Goal: Task Accomplishment & Management: Use online tool/utility

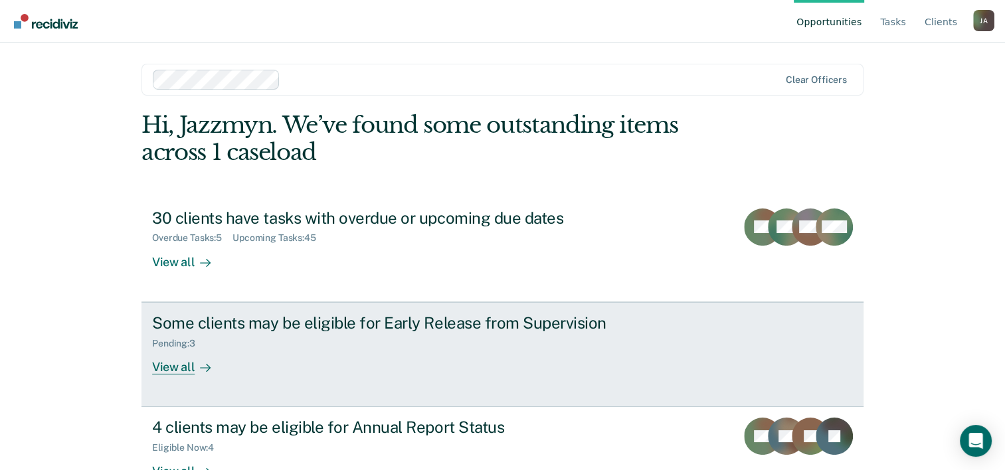
click at [295, 326] on div "Some clients may be eligible for Early Release from Supervision" at bounding box center [385, 322] width 466 height 19
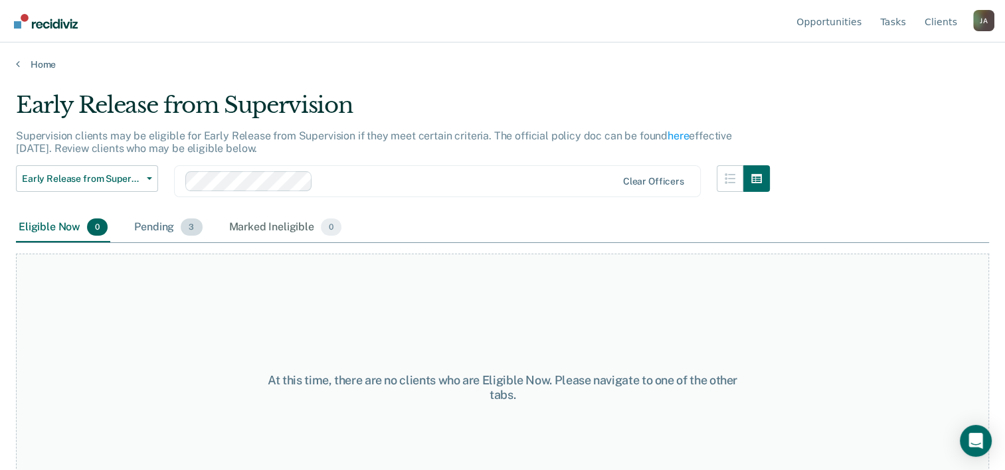
click at [158, 224] on div "Pending 3" at bounding box center [168, 227] width 73 height 29
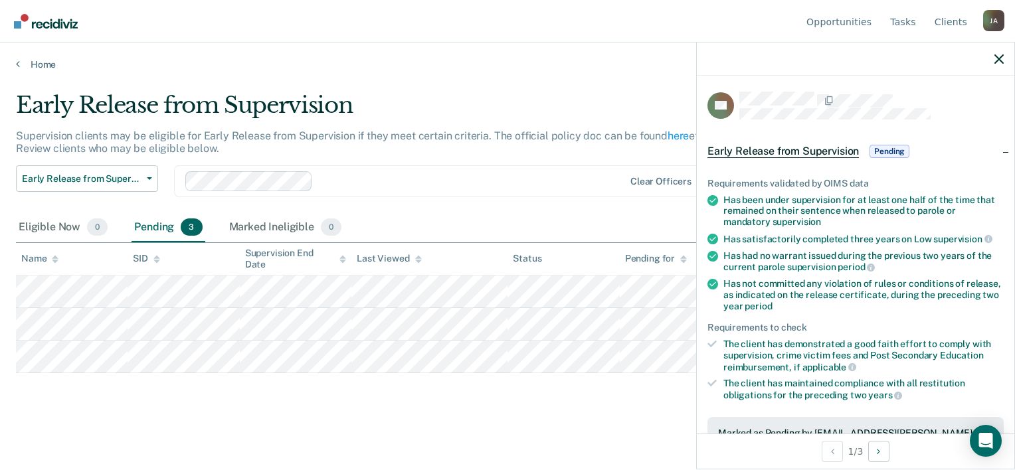
scroll to position [319, 0]
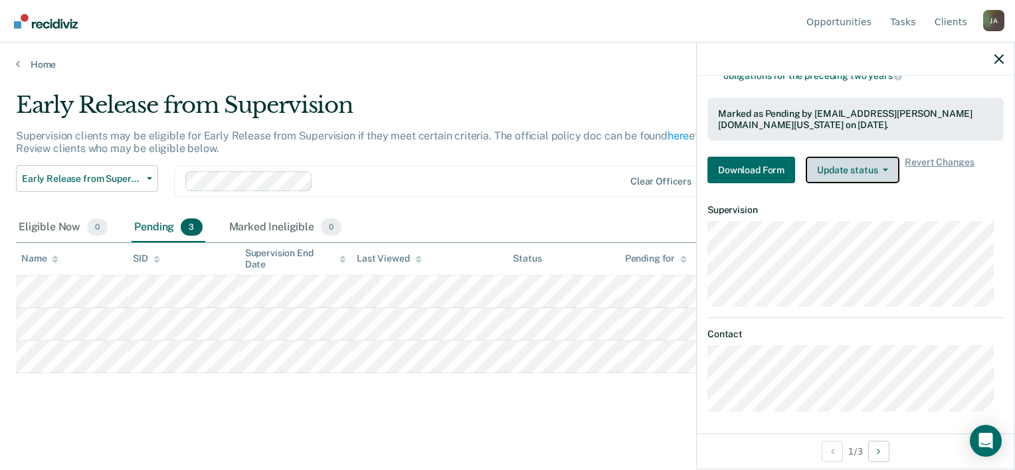
click at [850, 169] on button "Update status" at bounding box center [853, 170] width 94 height 27
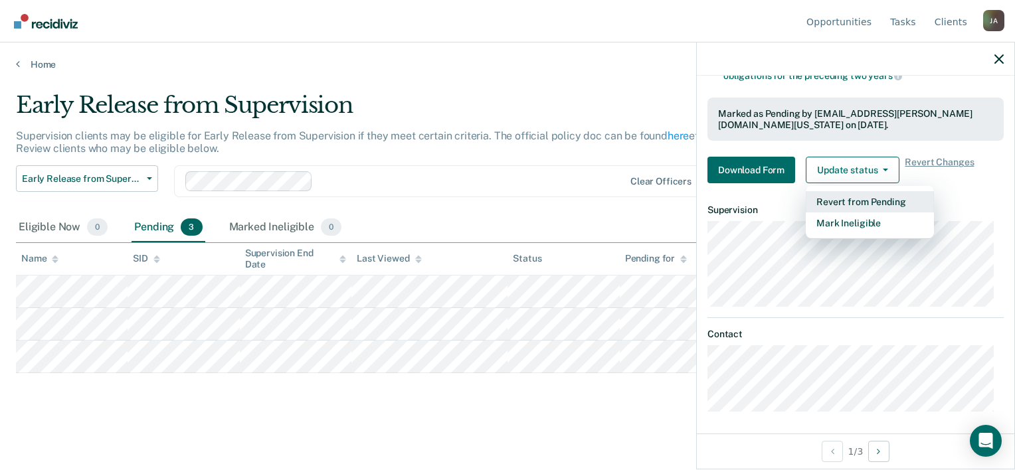
click at [858, 197] on button "Revert from Pending" at bounding box center [870, 201] width 128 height 21
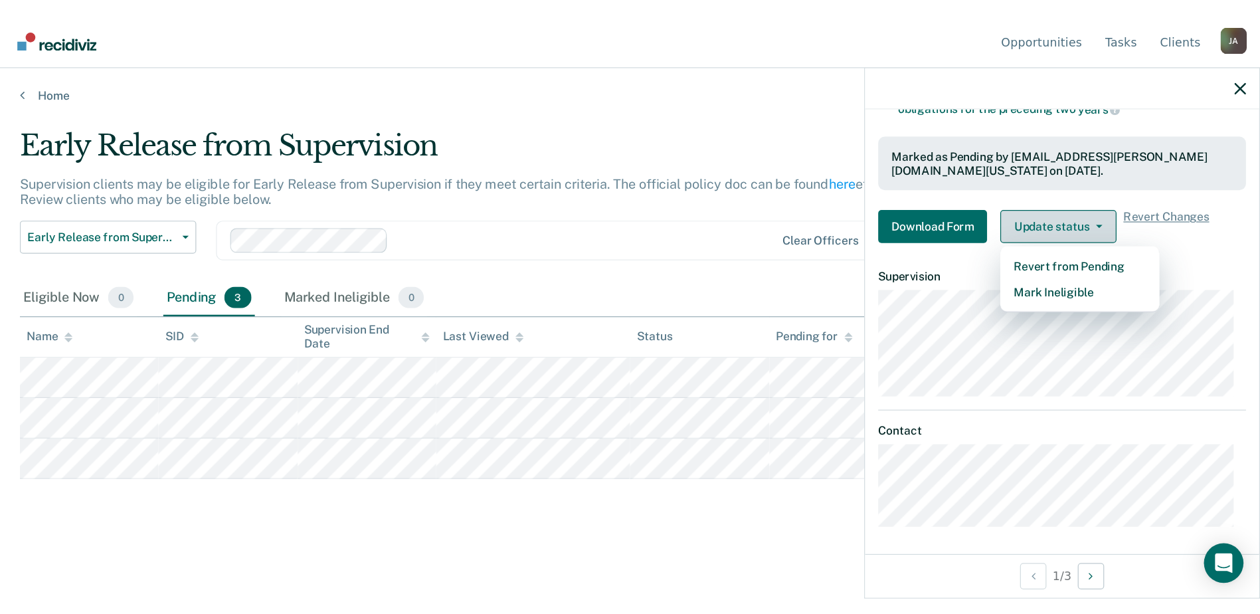
scroll to position [255, 0]
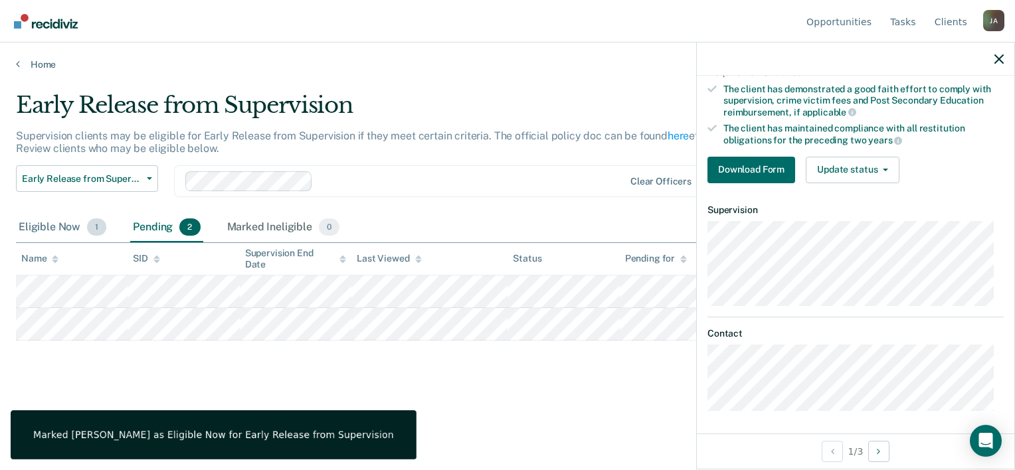
click at [77, 228] on div "Eligible Now 1" at bounding box center [62, 227] width 93 height 29
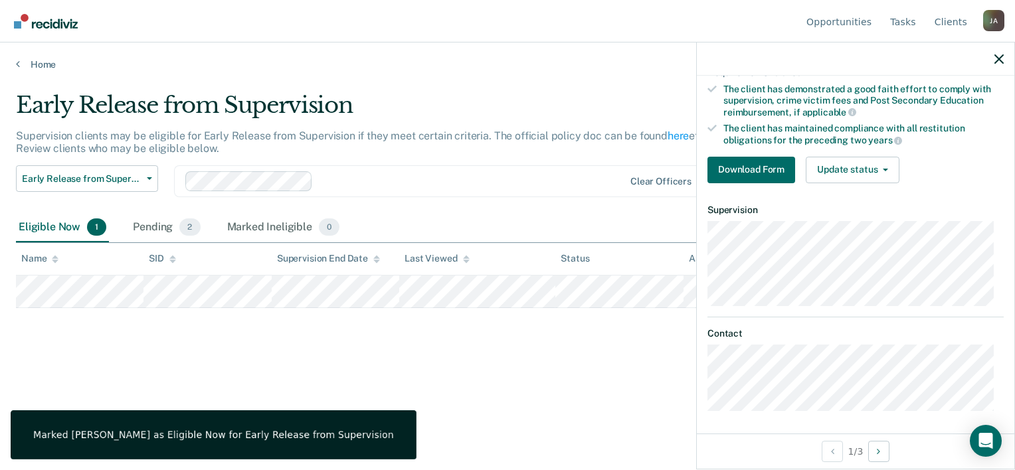
click at [380, 364] on div "Early Release from Supervision Supervision clients may be eligible for Early Re…" at bounding box center [507, 231] width 983 height 279
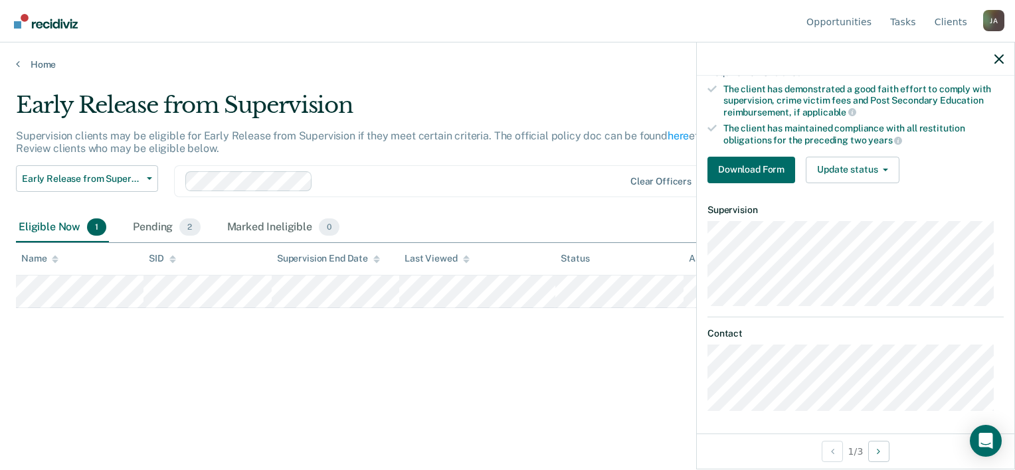
click at [1001, 64] on div at bounding box center [855, 59] width 317 height 33
click at [1002, 56] on icon "button" at bounding box center [998, 58] width 9 height 9
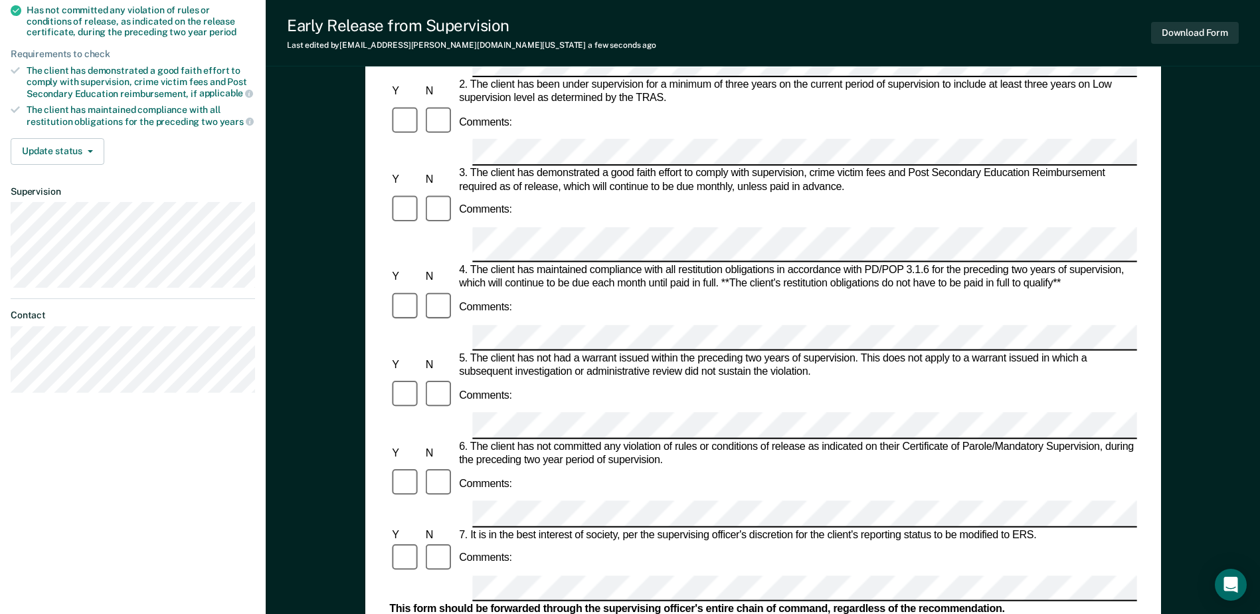
scroll to position [332, 0]
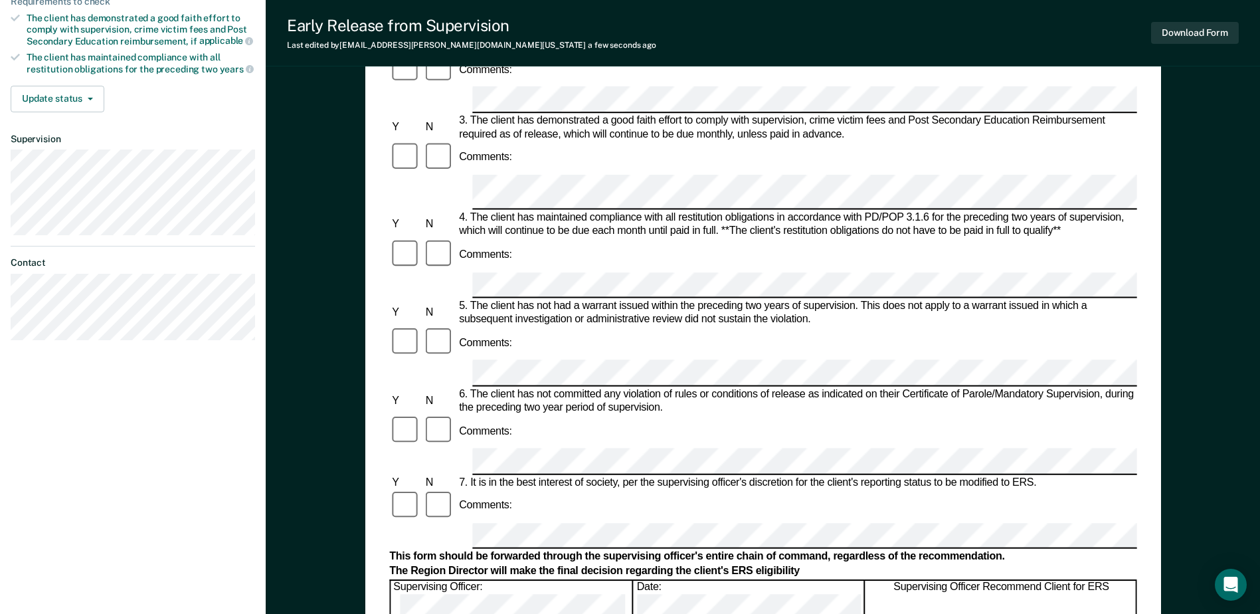
click at [446, 470] on div at bounding box center [762, 536] width 747 height 26
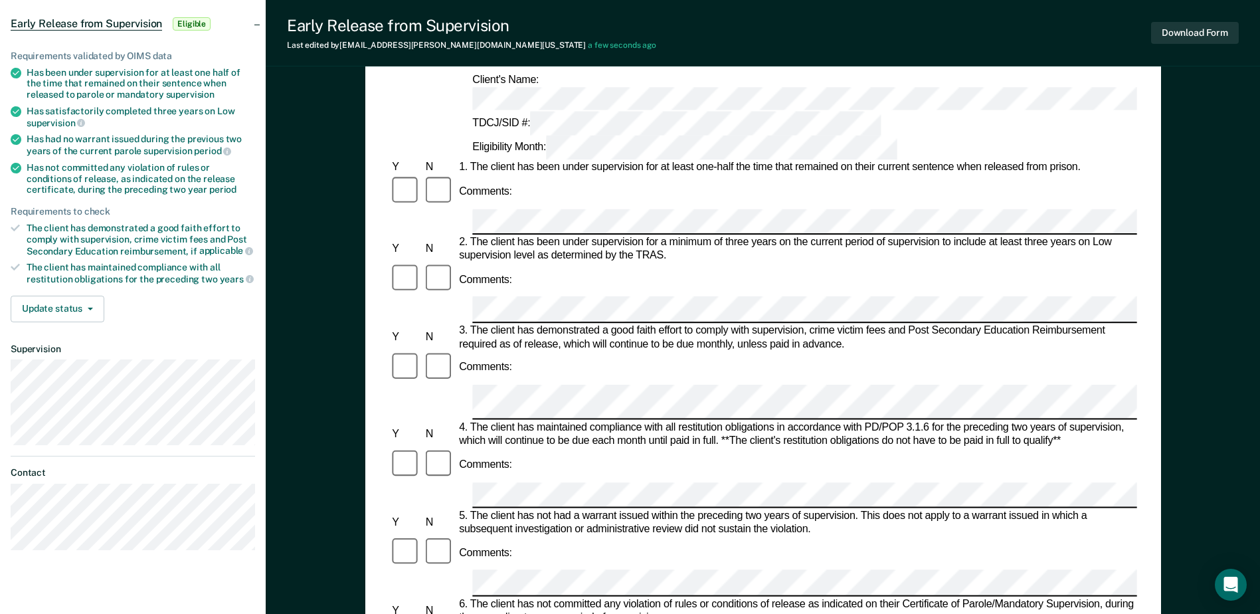
scroll to position [0, 0]
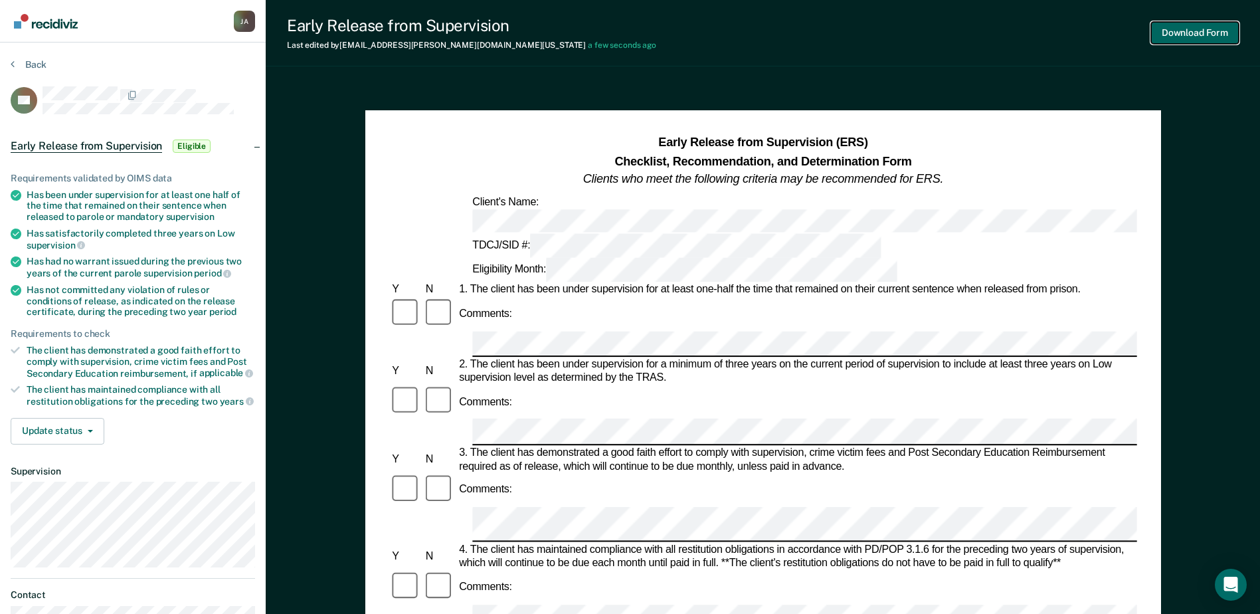
click at [1014, 32] on button "Download Form" at bounding box center [1195, 33] width 88 height 22
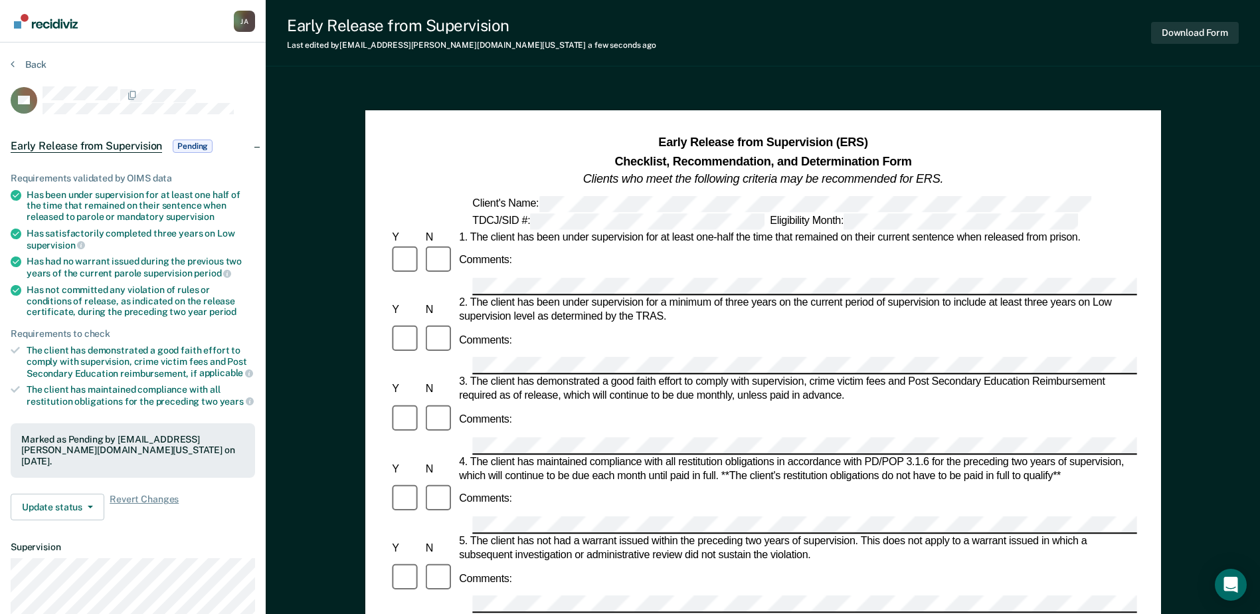
click at [252, 32] on div "[PERSON_NAME] Profile How it works Log Out" at bounding box center [244, 23] width 21 height 24
click at [241, 21] on div "[PERSON_NAME]" at bounding box center [244, 21] width 21 height 21
click at [153, 29] on nav "[PERSON_NAME] Profile How it works Log Out" at bounding box center [133, 21] width 244 height 42
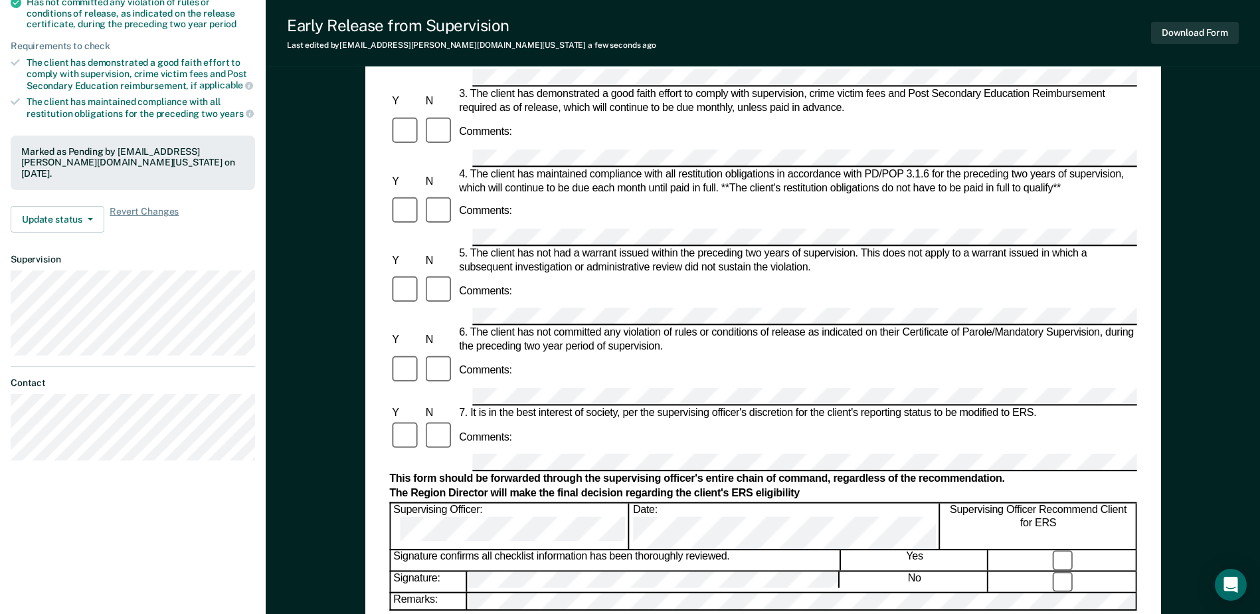
scroll to position [332, 0]
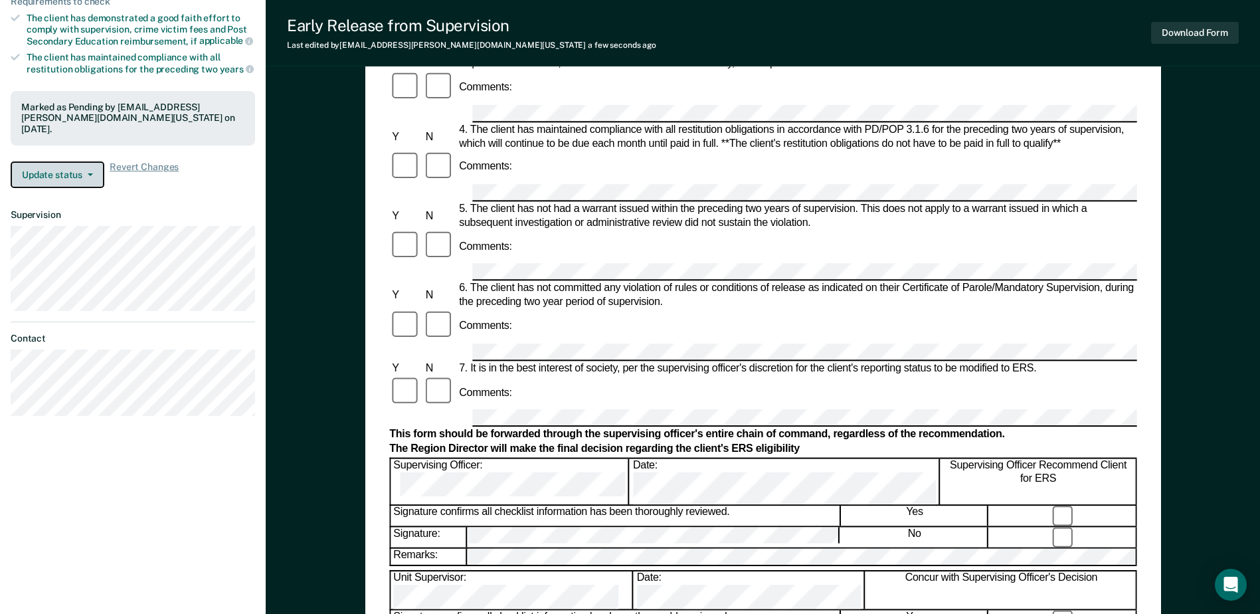
click at [62, 163] on button "Update status" at bounding box center [58, 174] width 94 height 27
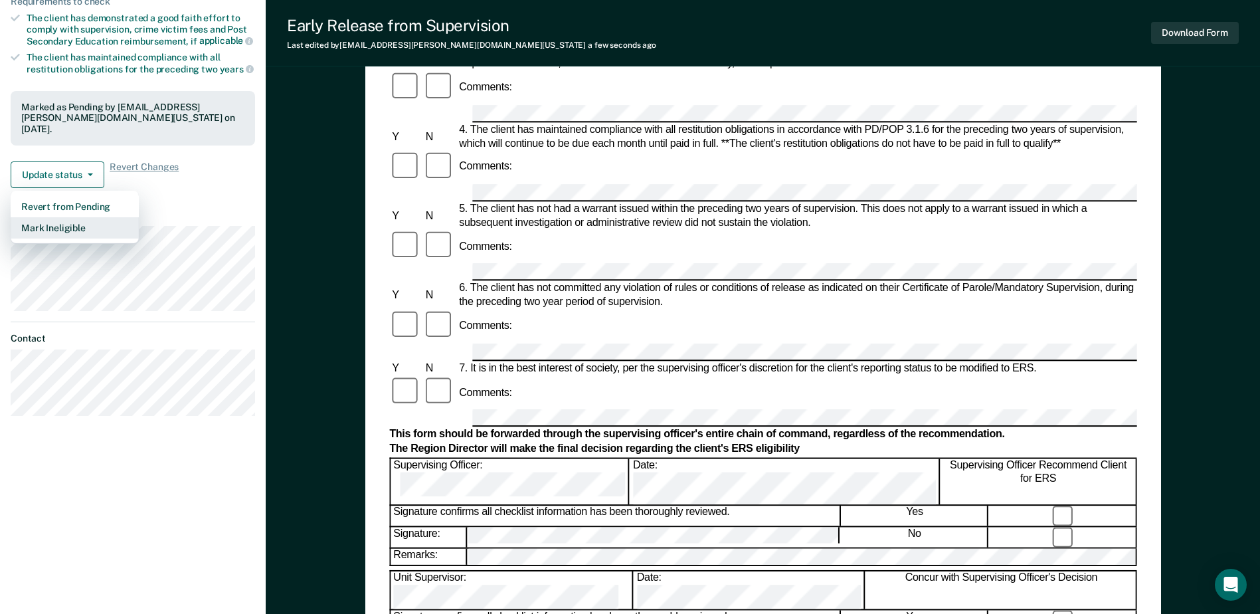
click at [68, 223] on button "Mark Ineligible" at bounding box center [75, 227] width 128 height 21
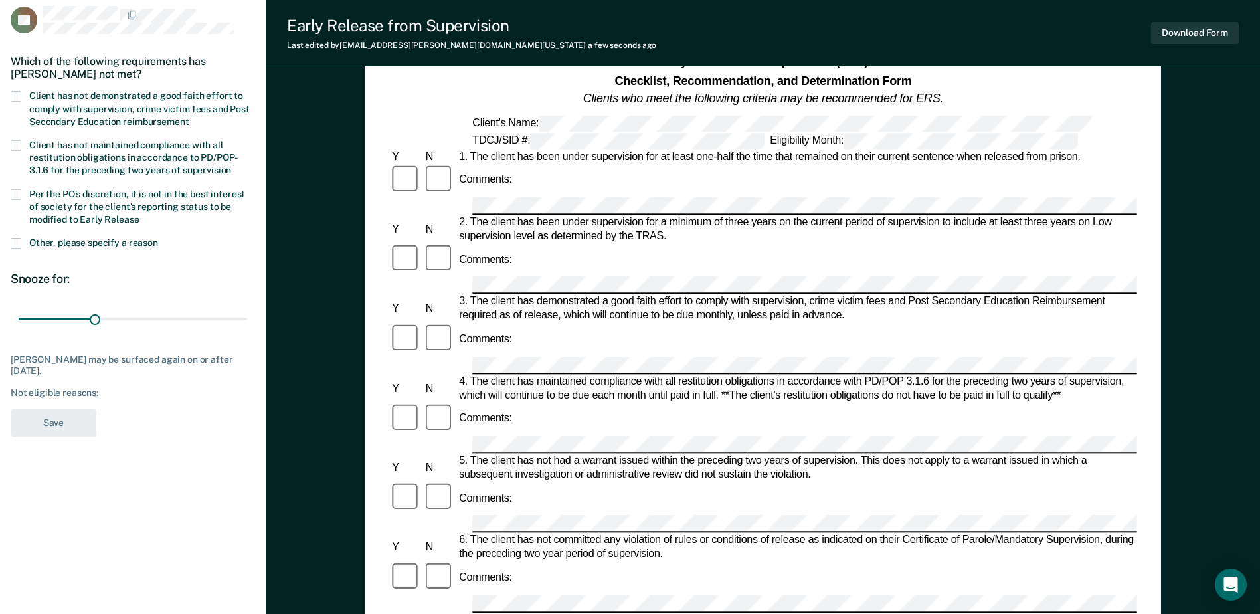
scroll to position [39, 0]
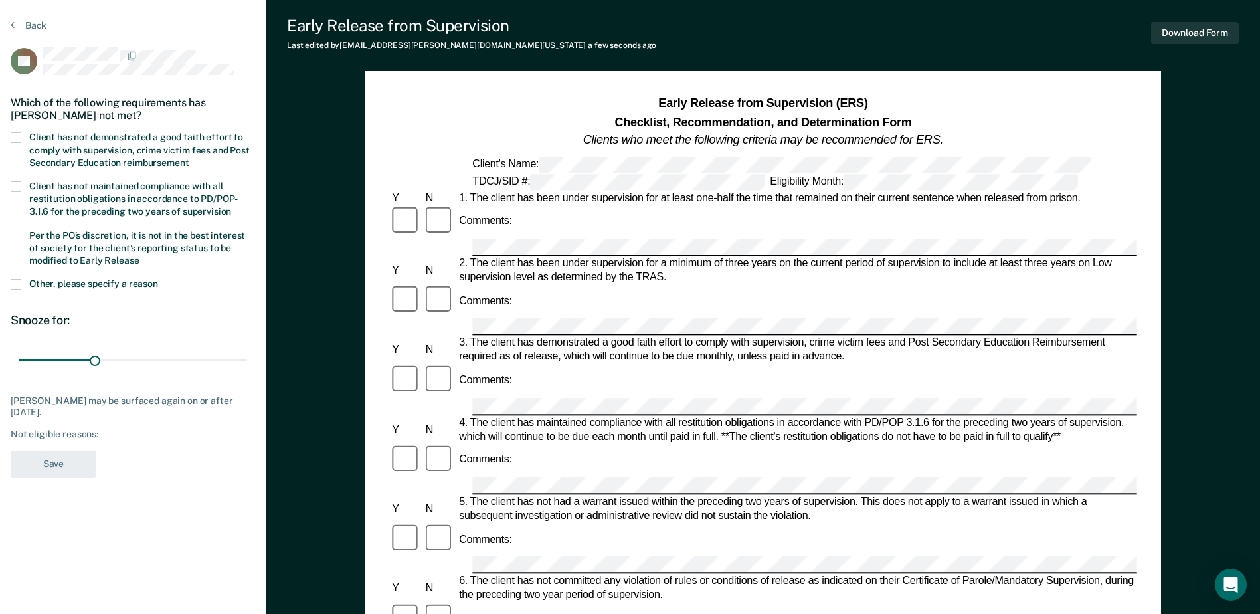
click at [27, 234] on label "Per the PO’s discretion, it is not in the best interest of society for the clie…" at bounding box center [133, 249] width 244 height 39
click at [139, 256] on input "Per the PO’s discretion, it is not in the best interest of society for the clie…" at bounding box center [139, 256] width 0 height 0
click at [80, 466] on button "Save" at bounding box center [54, 463] width 86 height 27
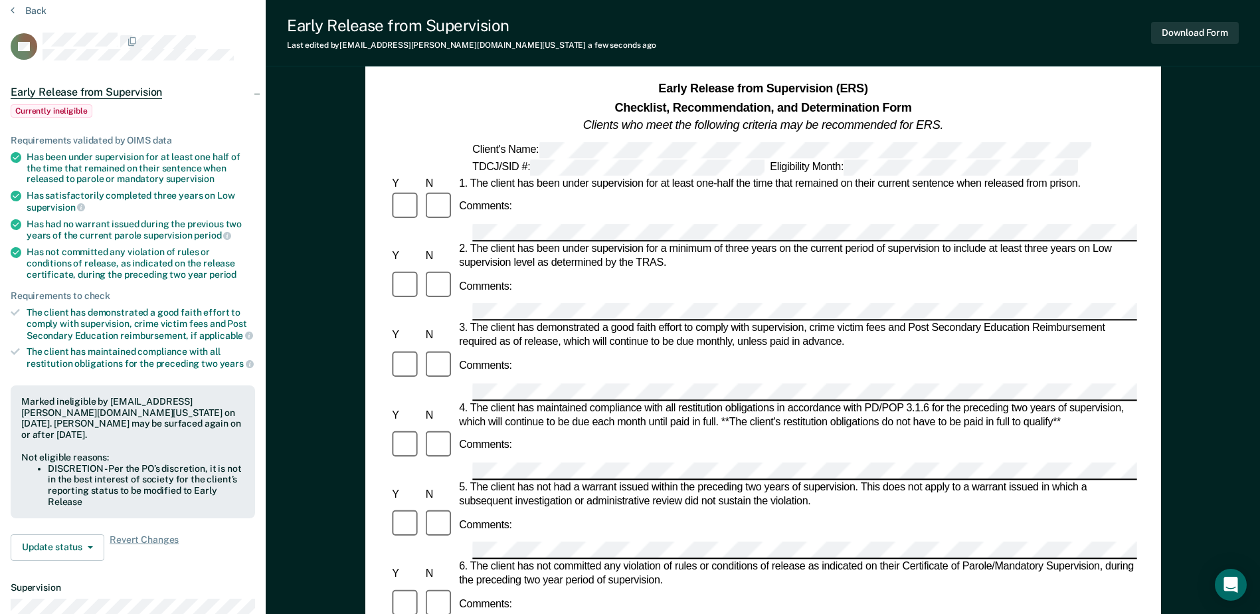
scroll to position [0, 0]
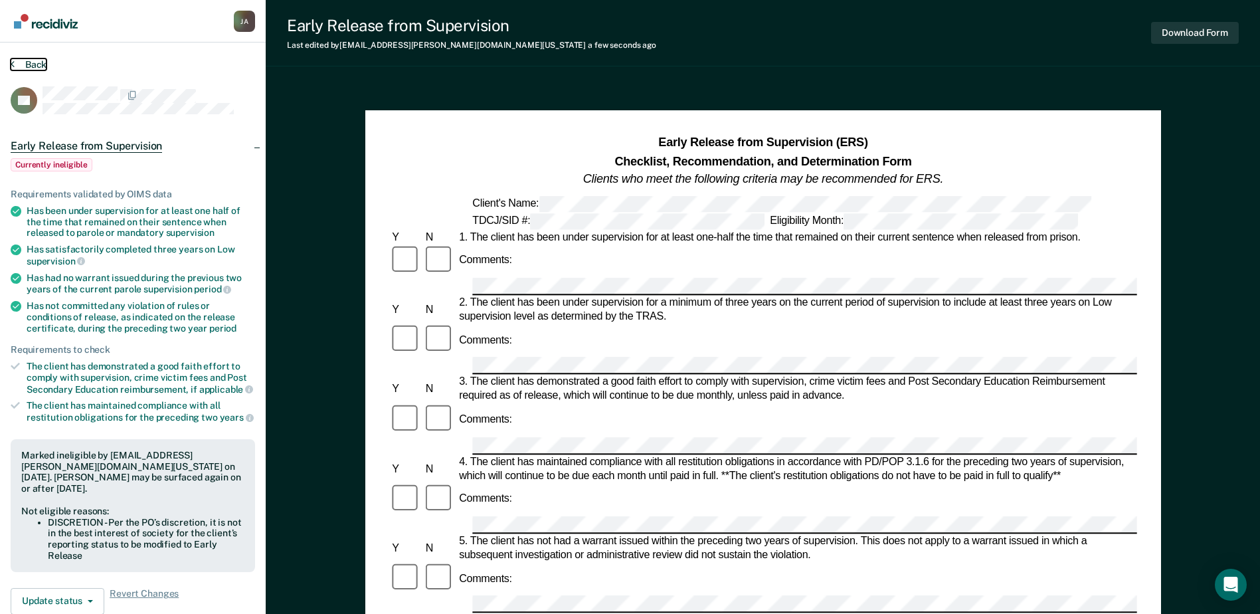
click at [39, 66] on button "Back" at bounding box center [29, 64] width 36 height 12
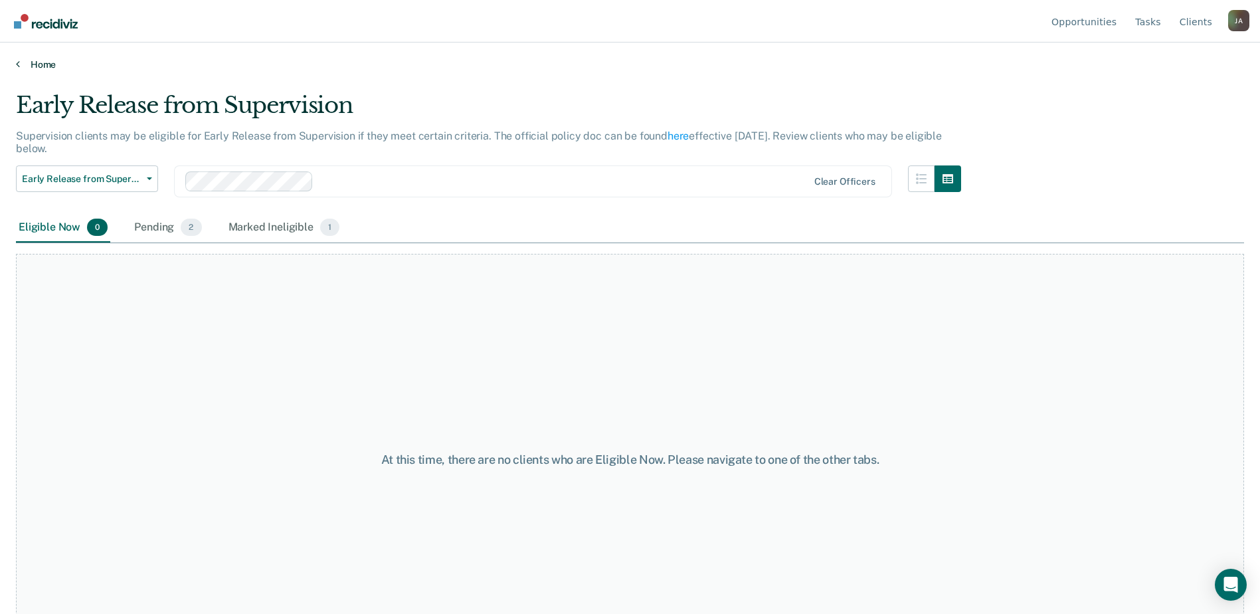
click at [23, 60] on link "Home" at bounding box center [630, 64] width 1228 height 12
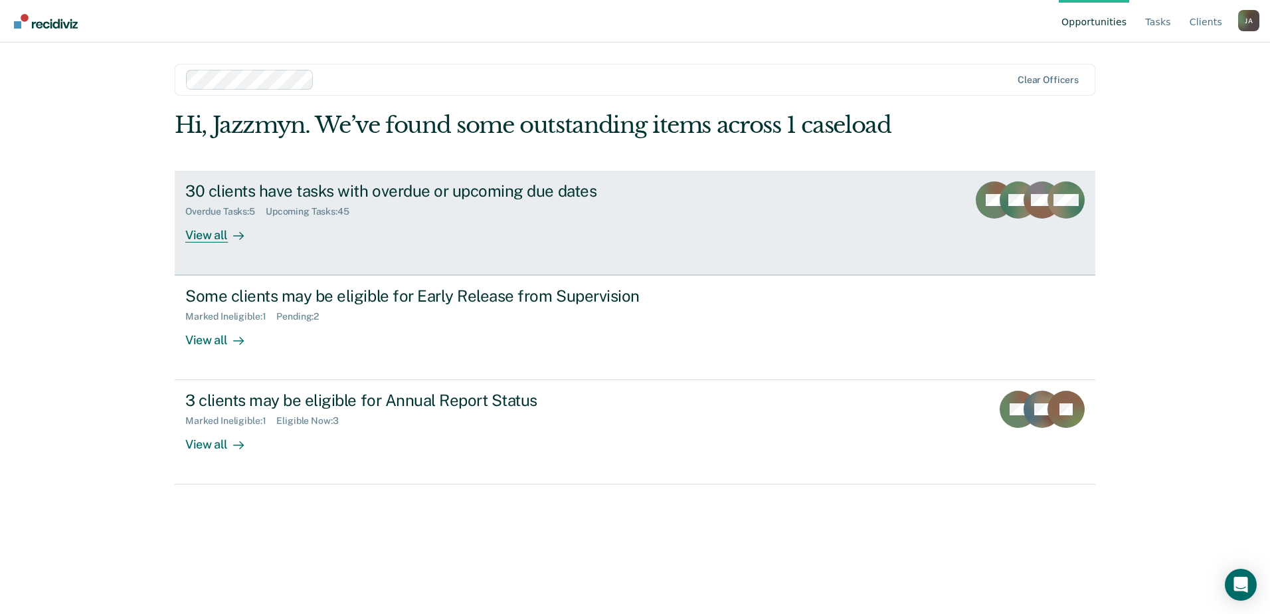
click at [322, 188] on div "30 clients have tasks with overdue or upcoming due dates" at bounding box center [418, 190] width 466 height 19
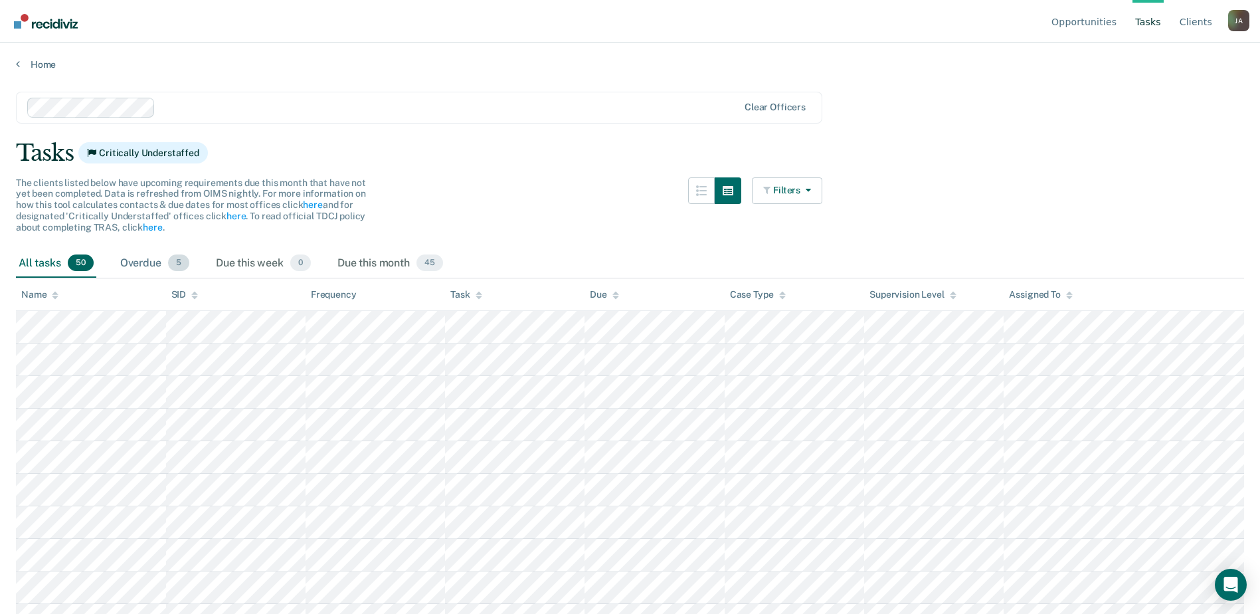
click at [149, 262] on div "Overdue 5" at bounding box center [155, 263] width 74 height 29
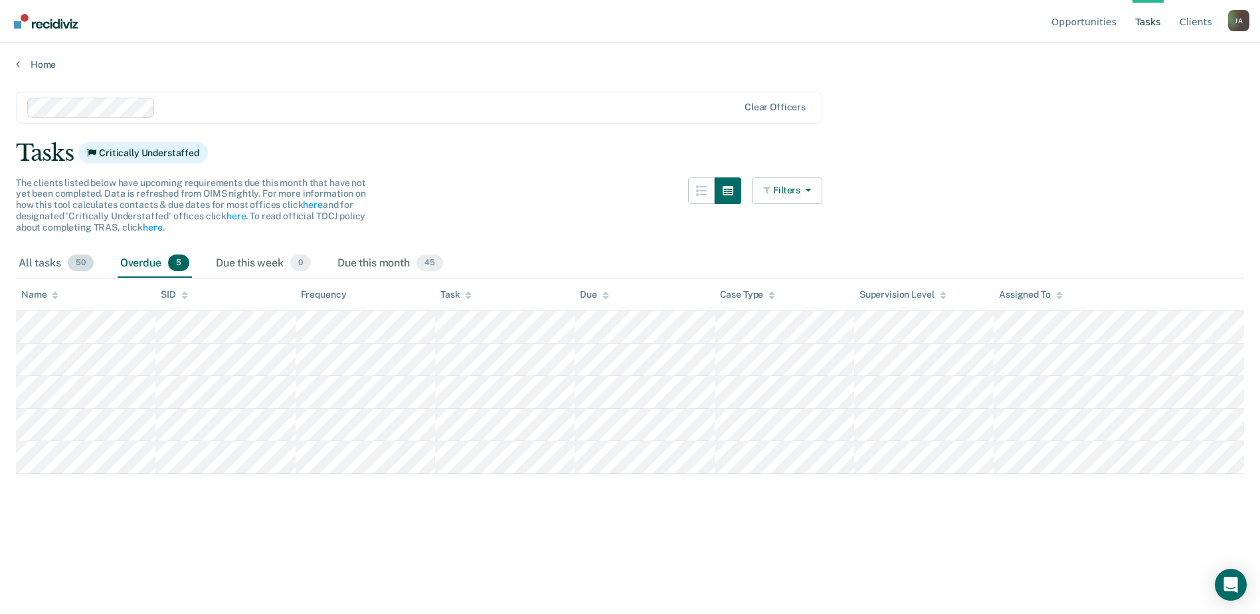
click at [36, 257] on div "All tasks 50" at bounding box center [56, 263] width 80 height 29
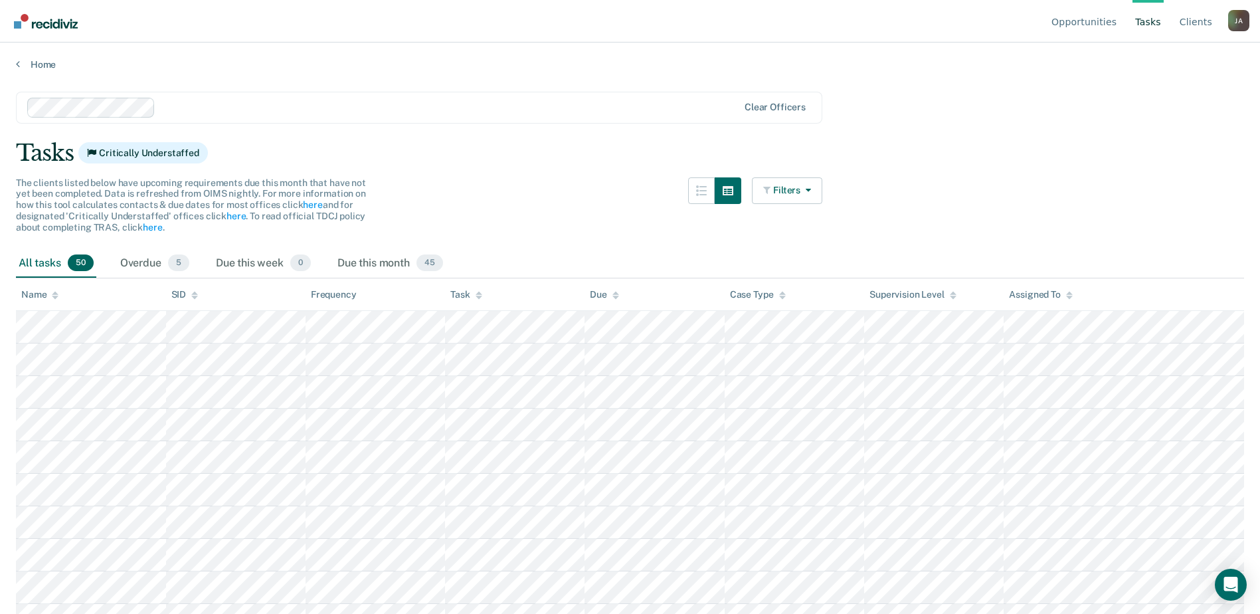
click at [786, 176] on main "Clear officers Tasks Critically Understaffed The clients listed below have upco…" at bounding box center [630, 339] width 1260 height 539
click at [785, 190] on button "Filters" at bounding box center [787, 190] width 70 height 27
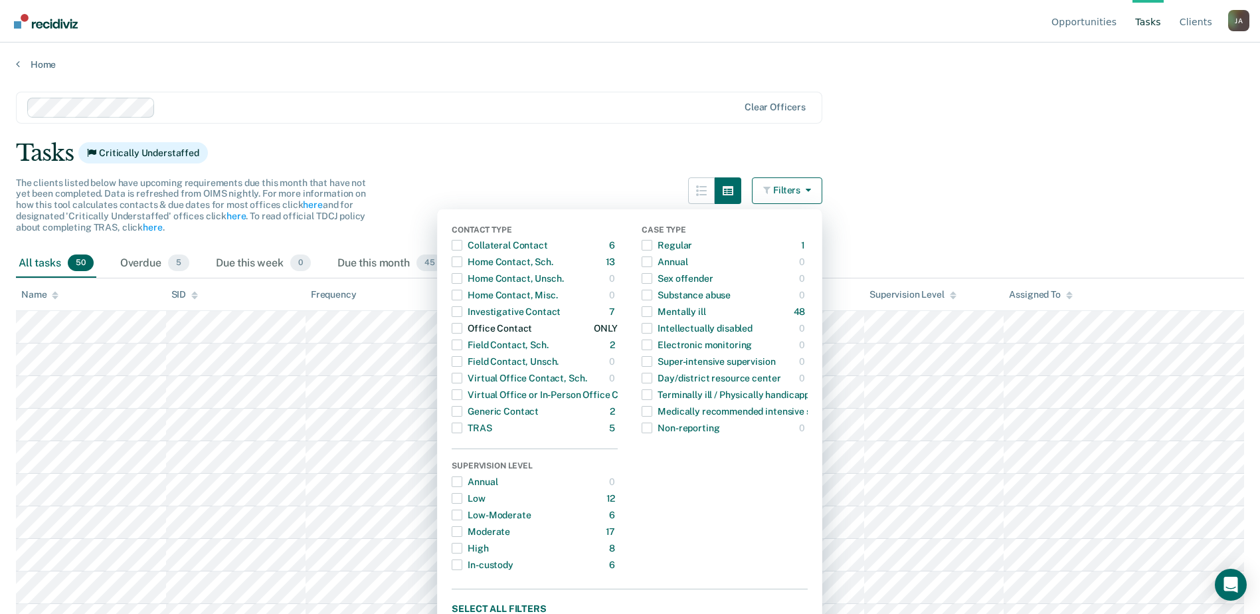
click at [462, 326] on span "Dropdown Menu" at bounding box center [457, 328] width 11 height 11
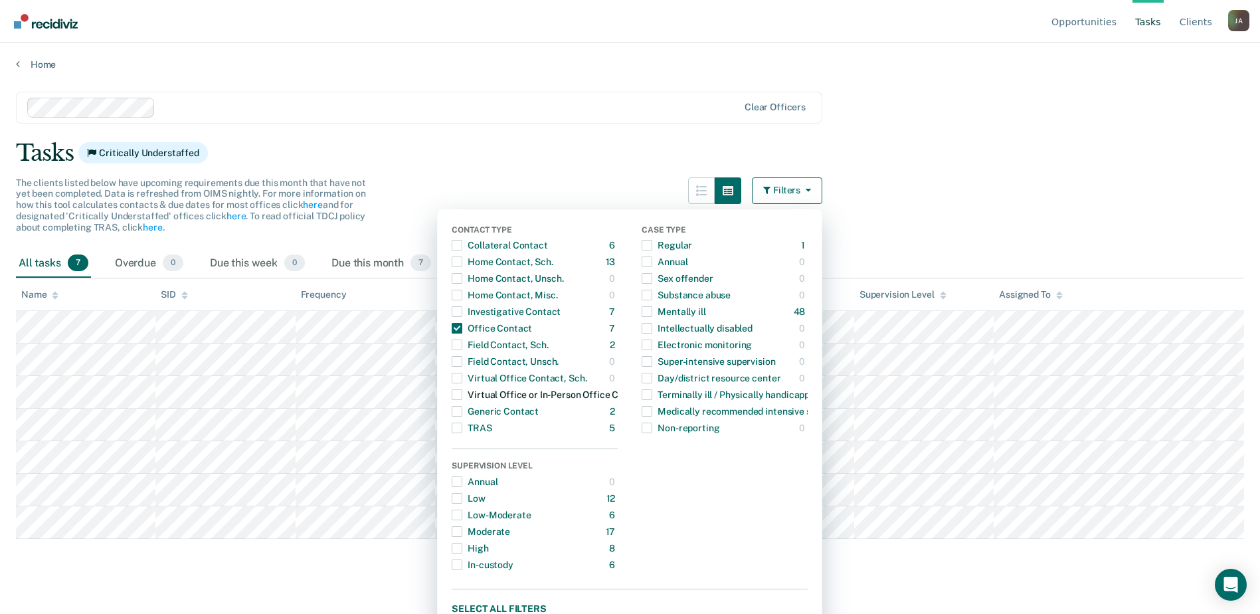
click at [459, 397] on span "Dropdown Menu" at bounding box center [457, 394] width 11 height 11
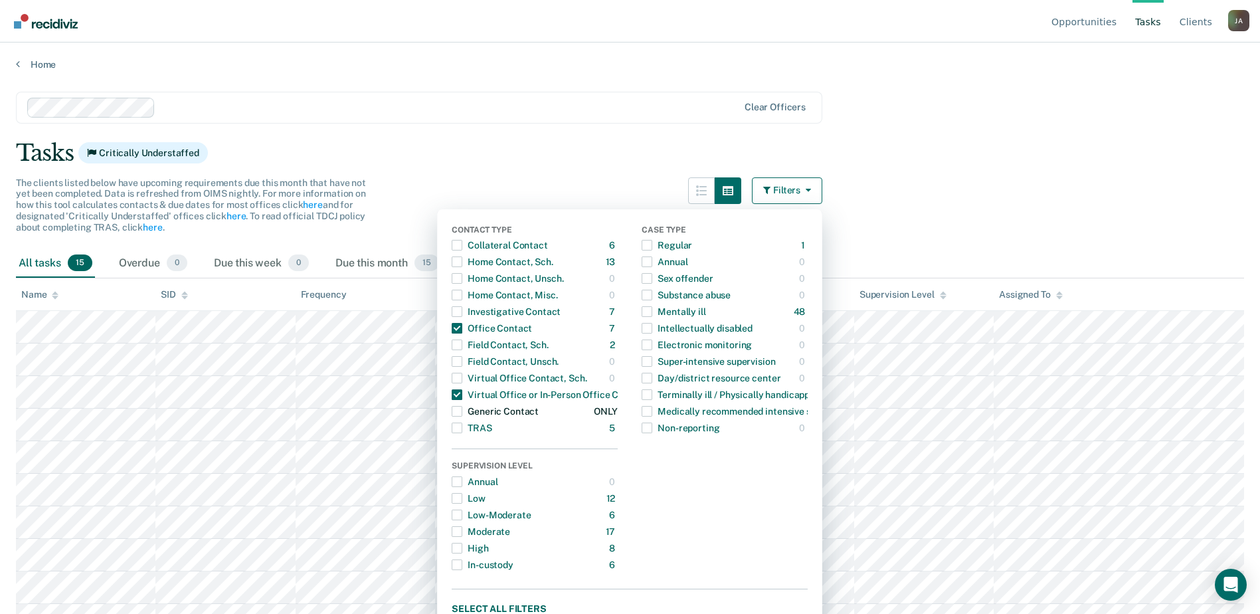
click at [462, 409] on span "Dropdown Menu" at bounding box center [457, 411] width 11 height 11
click at [1014, 187] on main "Clear officers Tasks Critically Understaffed The clients listed below have upco…" at bounding box center [630, 339] width 1260 height 539
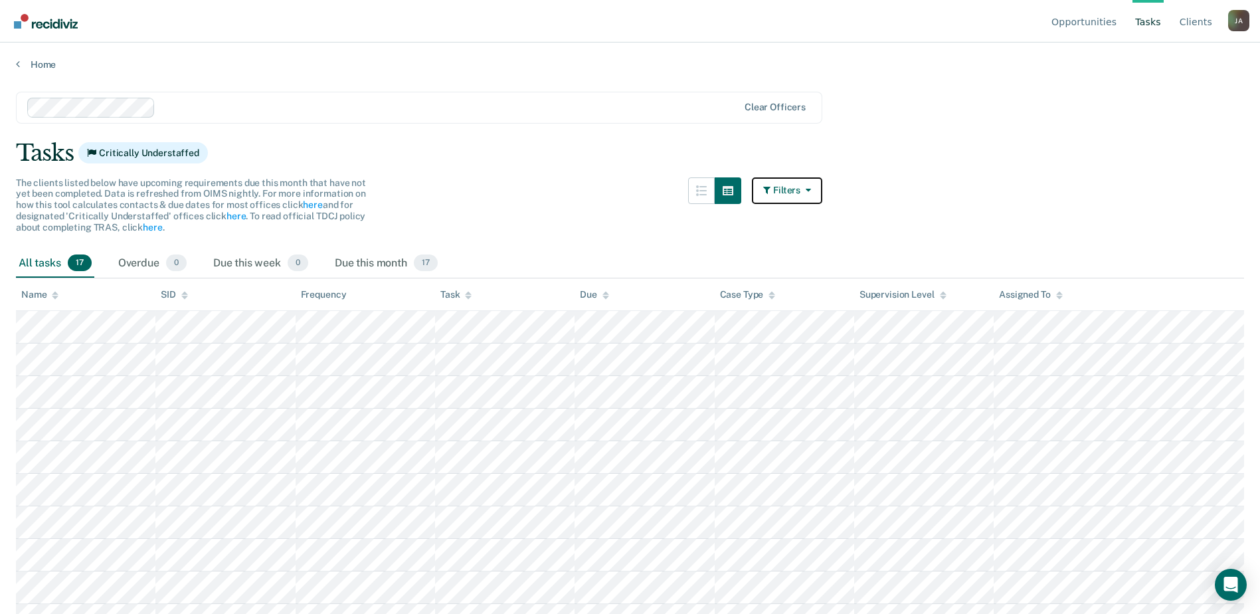
click at [773, 189] on icon "button" at bounding box center [768, 189] width 10 height 9
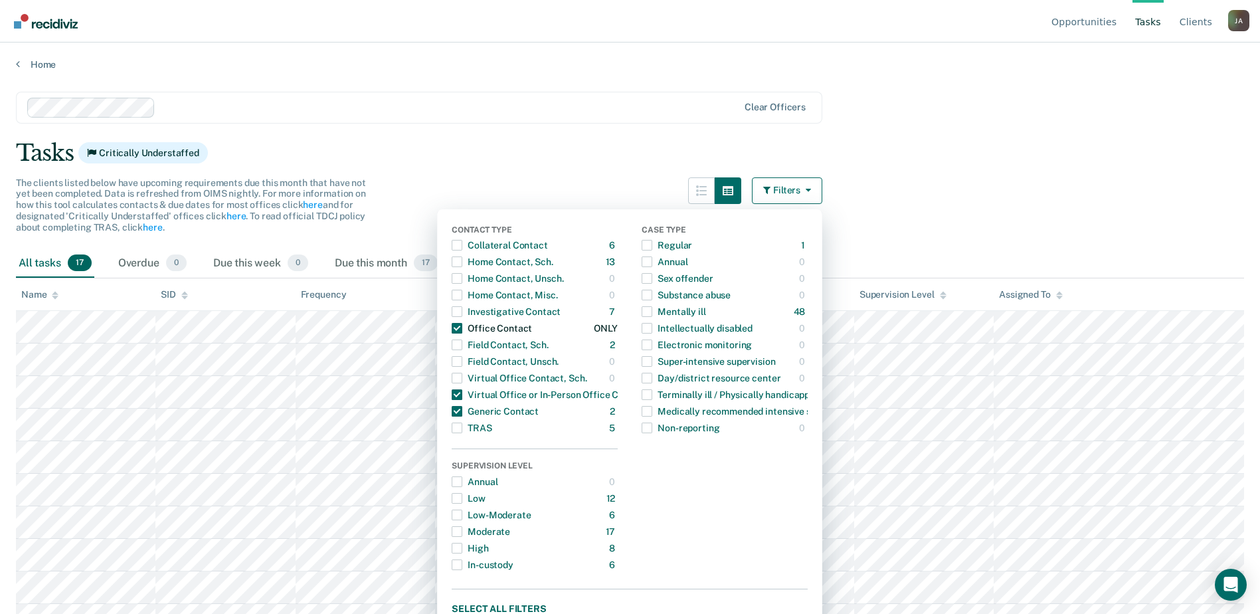
click at [458, 323] on span "Dropdown Menu" at bounding box center [457, 328] width 11 height 11
click at [462, 402] on div "Dropdown Menu" at bounding box center [457, 394] width 11 height 21
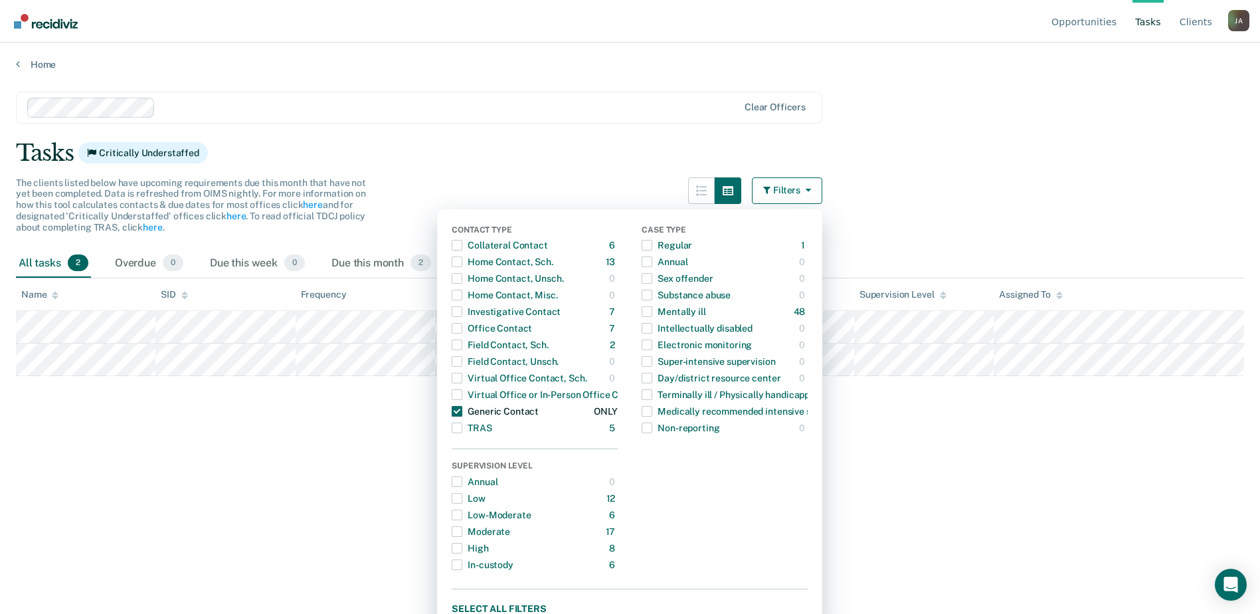
click at [462, 410] on span "Dropdown Menu" at bounding box center [457, 411] width 11 height 11
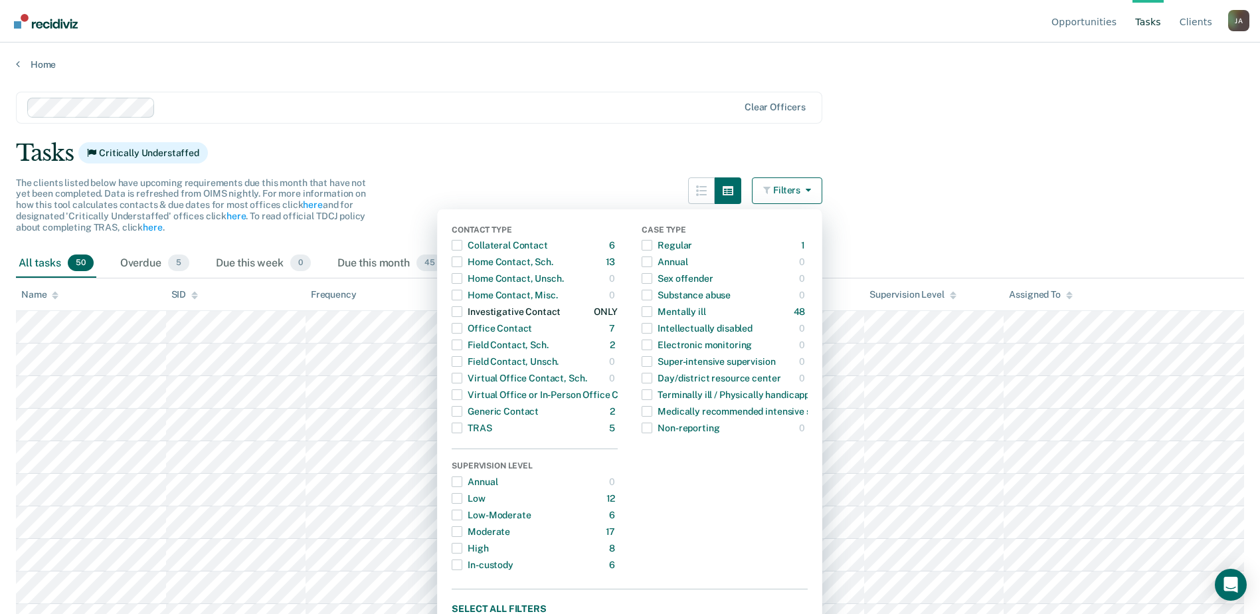
click at [462, 315] on span "Dropdown Menu" at bounding box center [457, 311] width 11 height 11
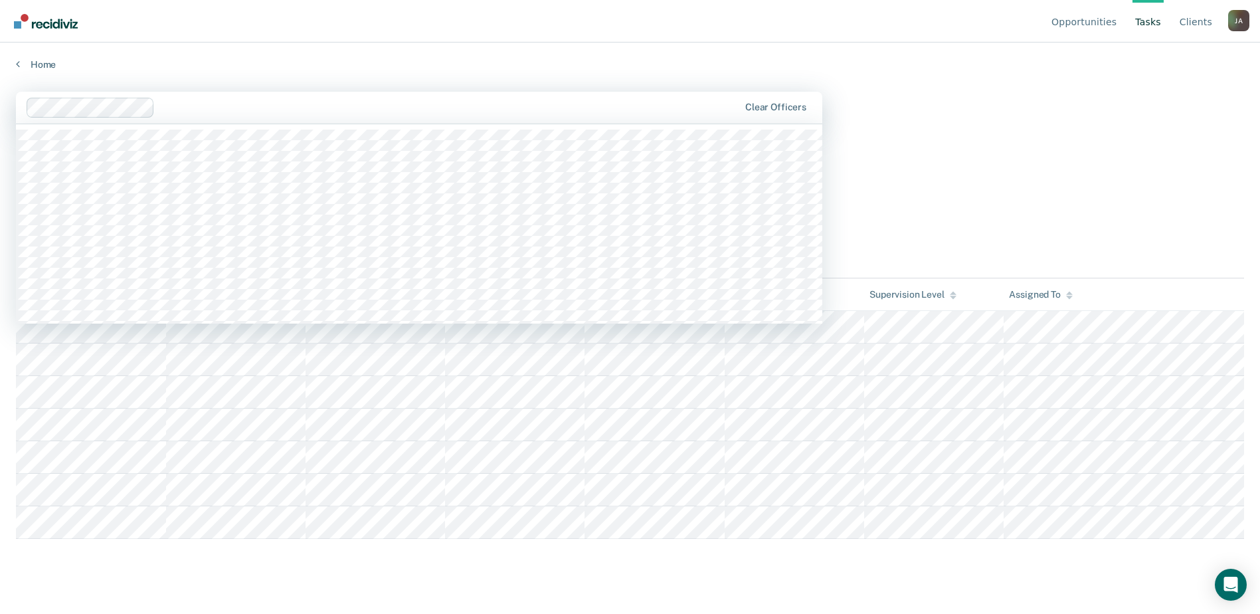
click at [525, 120] on div "Clear officers" at bounding box center [419, 108] width 806 height 32
click at [1014, 98] on main "1211 results available. Use Up and Down to choose options, press Enter to selec…" at bounding box center [630, 339] width 1260 height 539
